Goal: Task Accomplishment & Management: Manage account settings

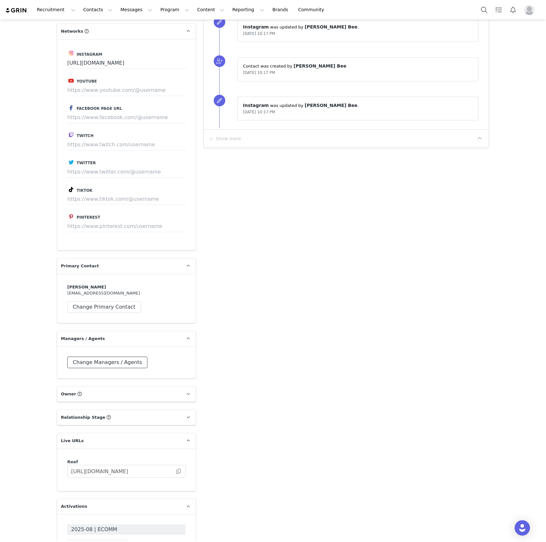
click at [126, 357] on button "Change Managers / Agents" at bounding box center [107, 363] width 80 height 12
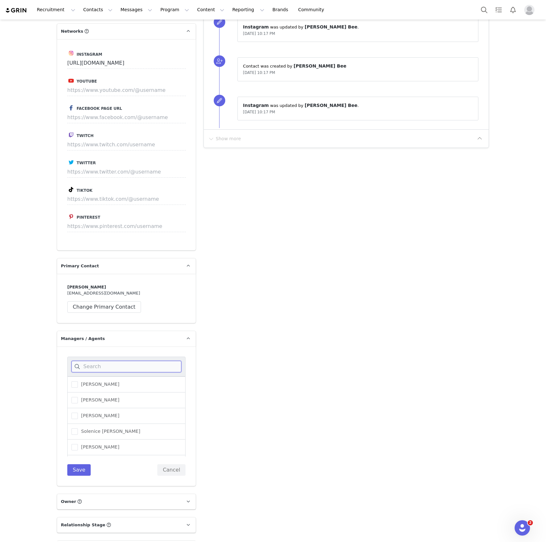
click at [117, 361] on input at bounding box center [126, 367] width 110 height 12
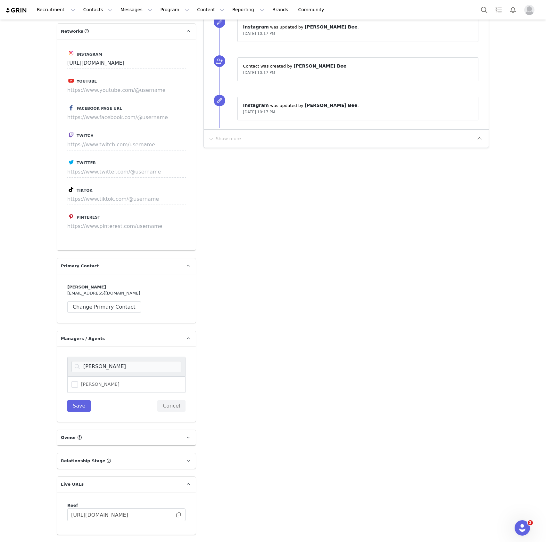
click at [96, 377] on div "[PERSON_NAME]" at bounding box center [126, 385] width 118 height 16
click at [88, 381] on span "[PERSON_NAME]" at bounding box center [99, 384] width 42 height 6
click at [78, 381] on input "[PERSON_NAME]" at bounding box center [78, 381] width 0 height 0
click at [87, 361] on input "[PERSON_NAME]" at bounding box center [126, 367] width 110 height 12
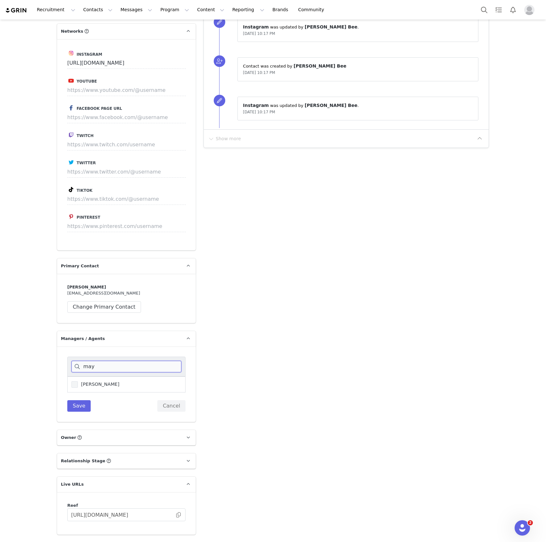
type input "may"
click at [93, 381] on span "[PERSON_NAME]" at bounding box center [99, 384] width 42 height 6
click at [78, 381] on input "[PERSON_NAME]" at bounding box center [78, 381] width 0 height 0
click at [78, 400] on button "Save" at bounding box center [78, 406] width 23 height 12
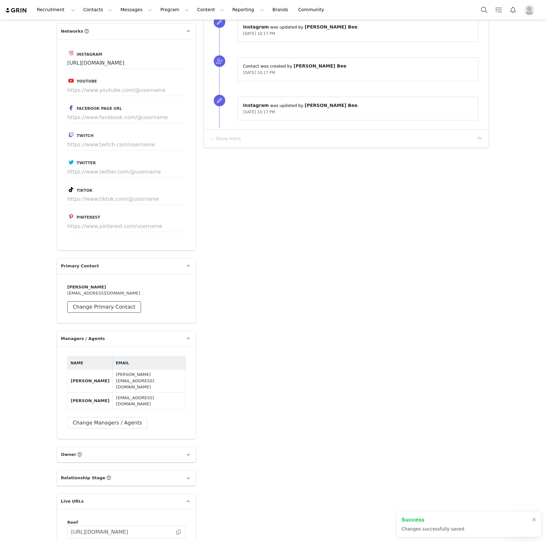
click at [109, 301] on button "Change Primary Contact" at bounding box center [104, 307] width 74 height 12
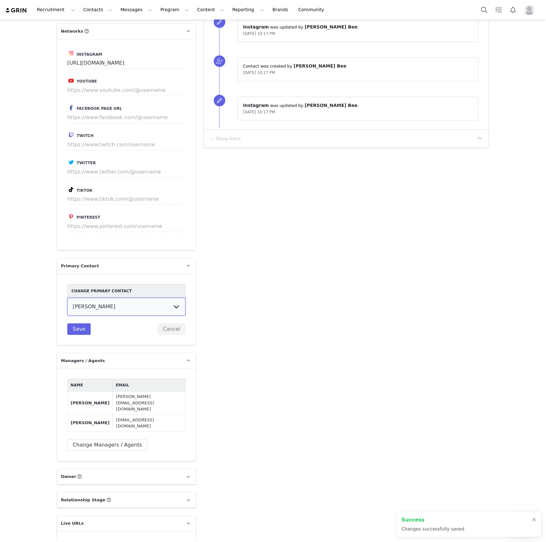
click at [109, 298] on select "[PERSON_NAME] [PERSON_NAME] [PERSON_NAME]" at bounding box center [126, 307] width 118 height 18
select select "7122fae9-de1d-42c8-825f-bfb68458d74d"
click at [67, 298] on select "[PERSON_NAME] [PERSON_NAME] [PERSON_NAME]" at bounding box center [126, 307] width 118 height 18
click at [84, 323] on button "Save" at bounding box center [78, 329] width 23 height 12
